Goal: Navigation & Orientation: Find specific page/section

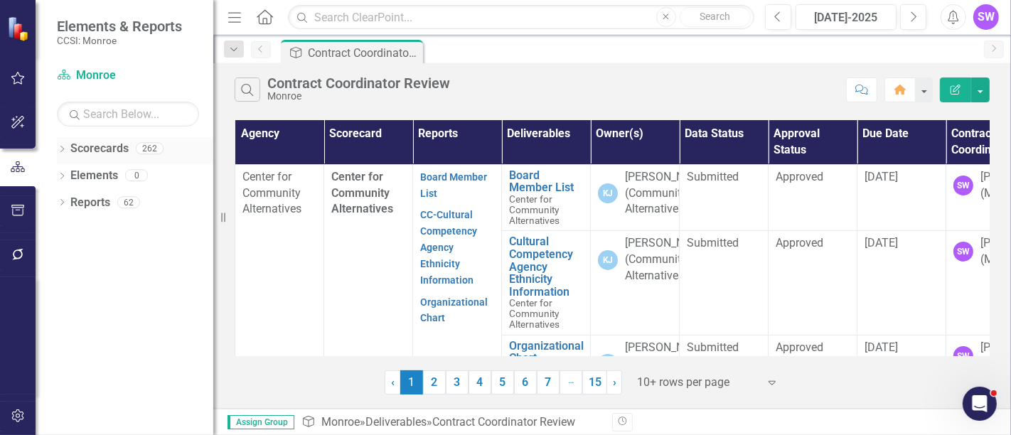
click at [59, 142] on div "Dropdown Scorecards 262" at bounding box center [135, 150] width 156 height 27
click at [64, 147] on icon "Dropdown" at bounding box center [62, 151] width 10 height 8
click at [71, 171] on icon "Dropdown" at bounding box center [69, 175] width 11 height 9
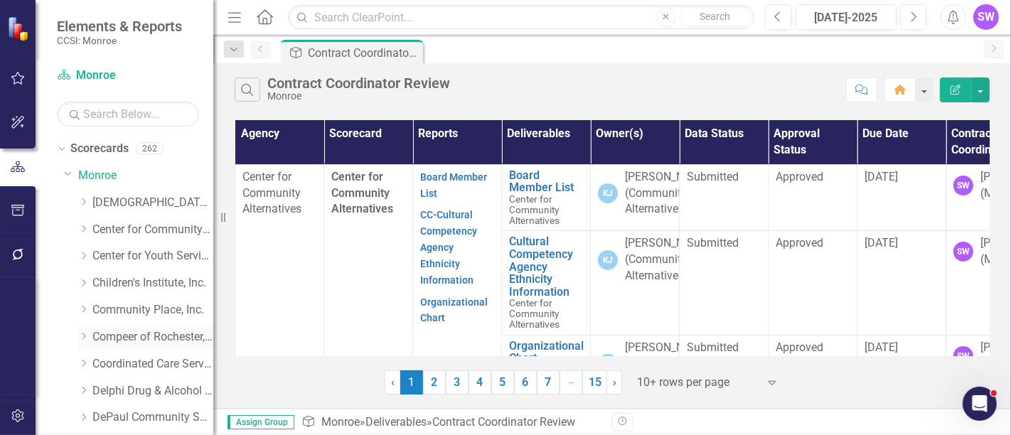
click at [89, 335] on icon "Dropdown" at bounding box center [83, 336] width 11 height 9
click at [118, 340] on link "Compeer of Rochester, Inc." at bounding box center [152, 337] width 121 height 16
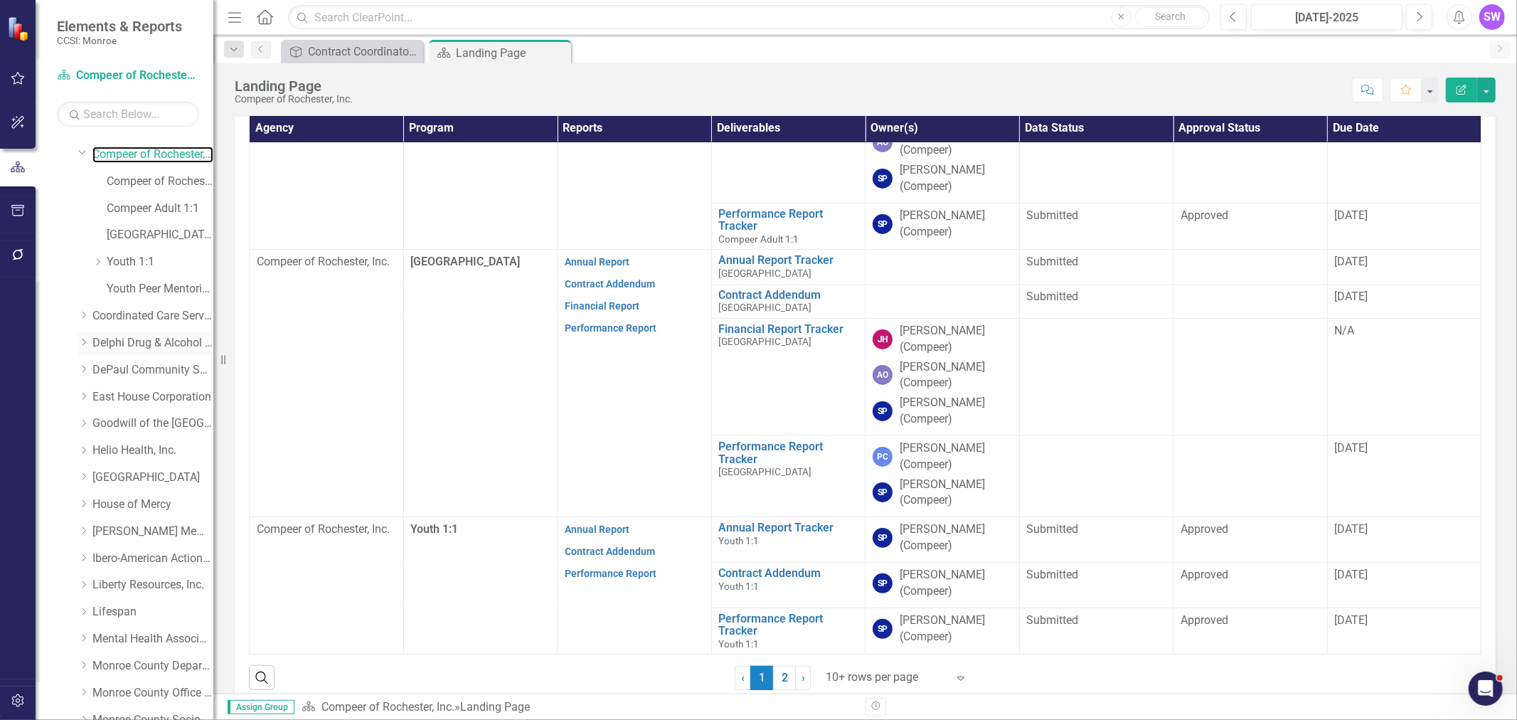
scroll to position [237, 0]
click at [82, 286] on icon "Dropdown" at bounding box center [83, 288] width 11 height 9
click at [146, 287] on link "Delphi Drug & Alcohol Council" at bounding box center [152, 289] width 121 height 16
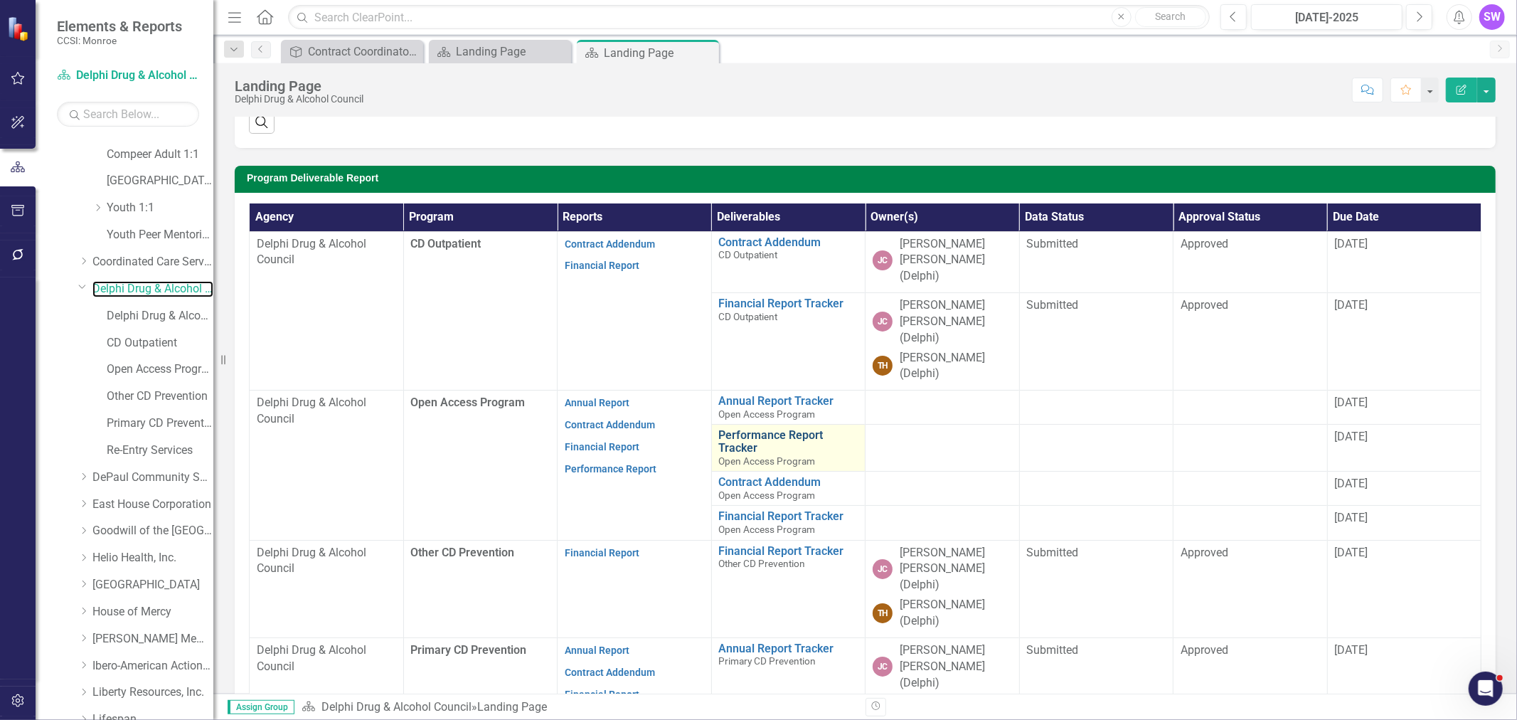
scroll to position [395, 0]
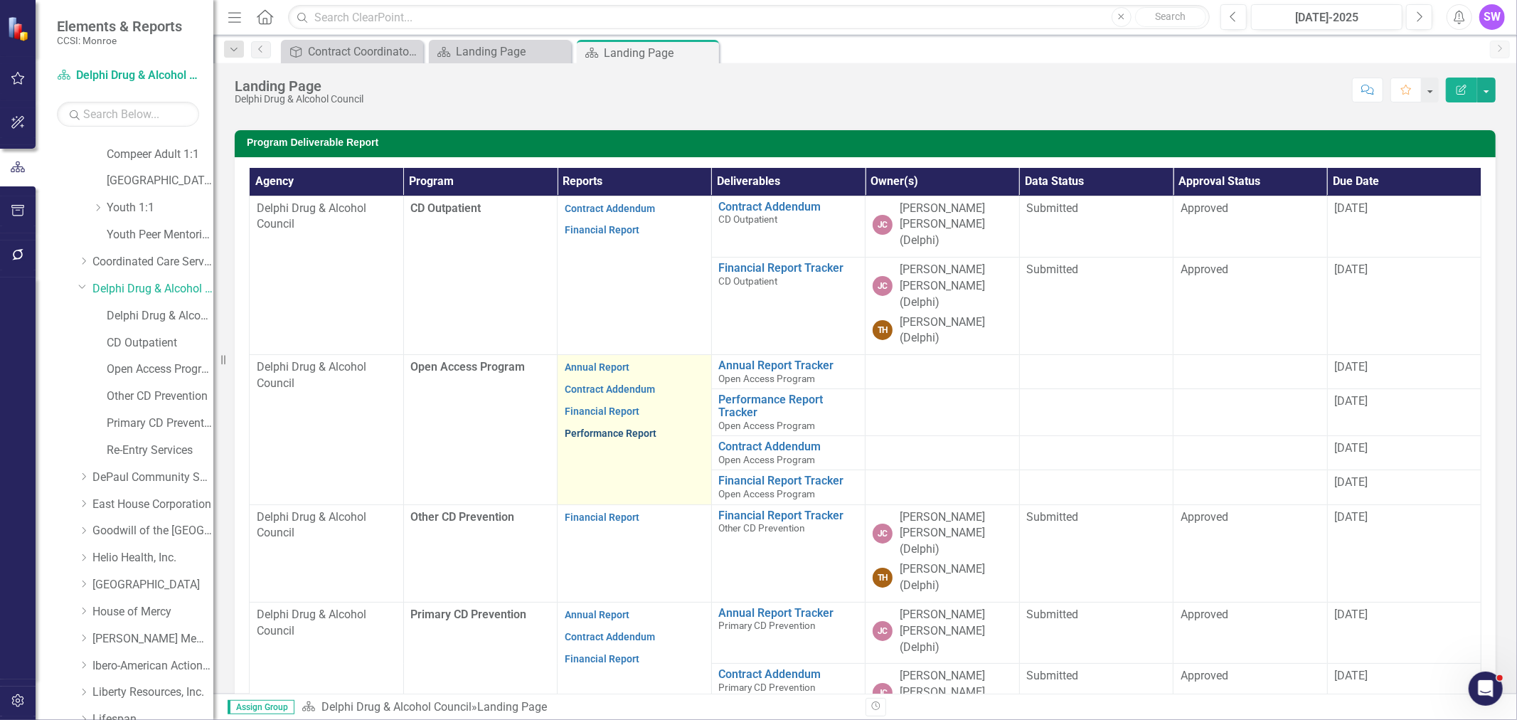
click at [640, 427] on link "Performance Report" at bounding box center [611, 432] width 92 height 11
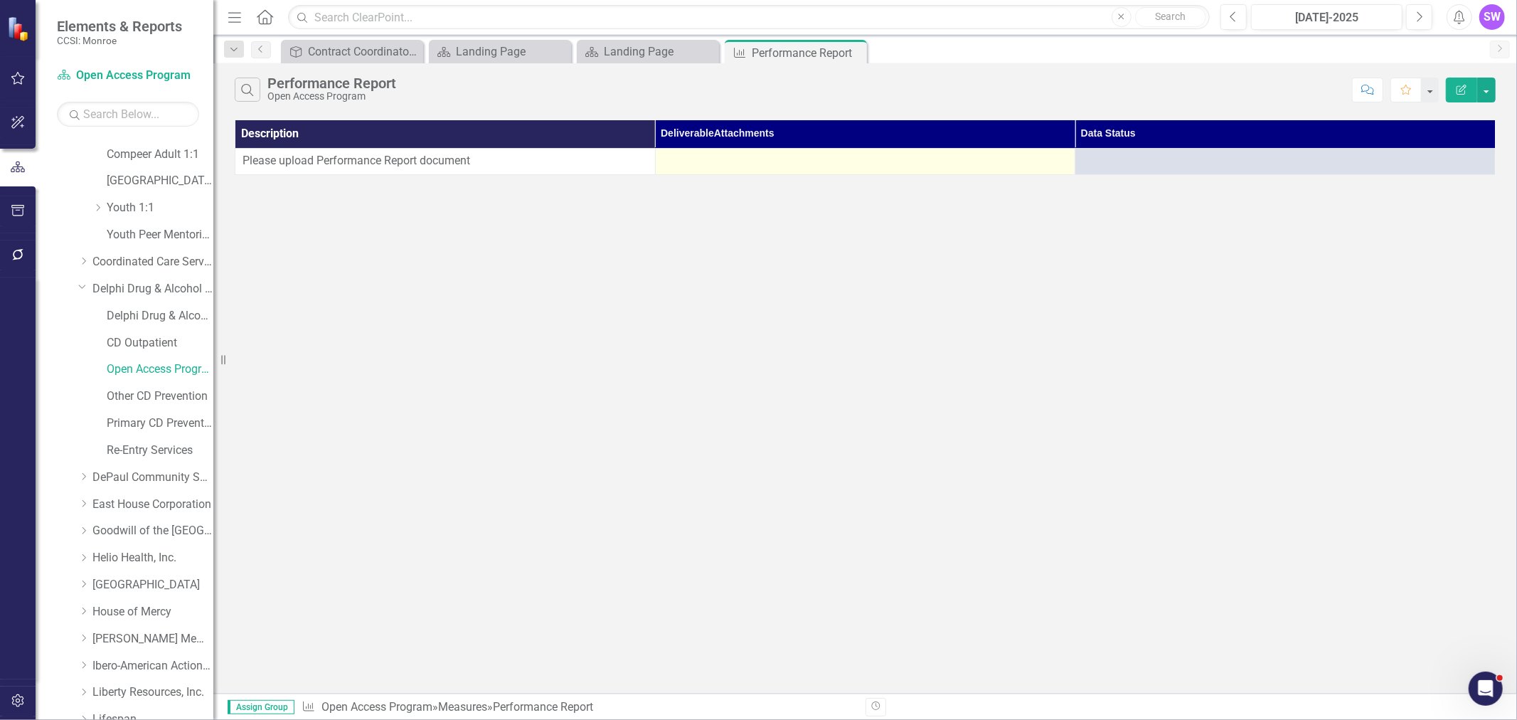
click at [883, 166] on div at bounding box center [865, 161] width 405 height 17
